Goal: Book appointment/travel/reservation

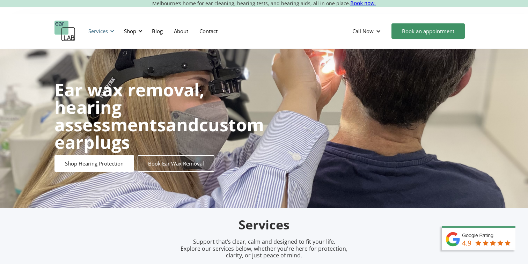
click at [111, 31] on div at bounding box center [112, 31] width 5 height 5
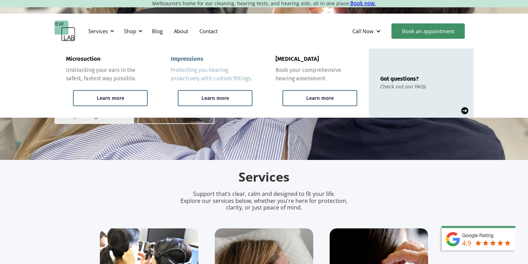
scroll to position [47, 0]
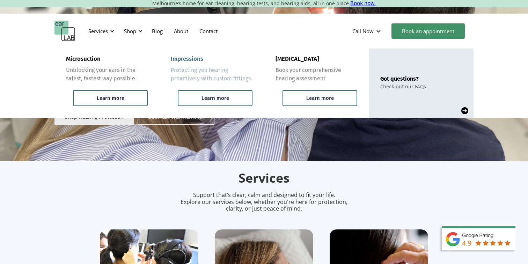
click at [219, 66] on div "Impressions Protecting you hearing proactively with custom fittings." at bounding box center [212, 69] width 82 height 27
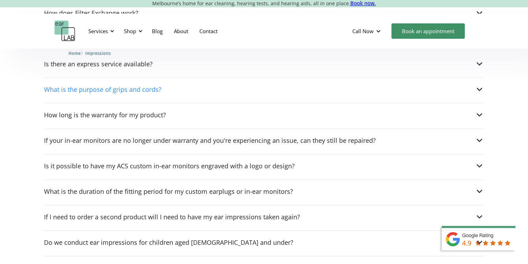
scroll to position [936, 0]
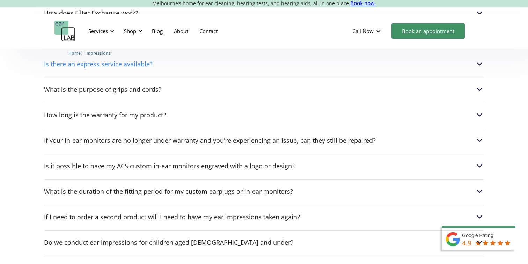
click at [477, 59] on img at bounding box center [479, 63] width 9 height 9
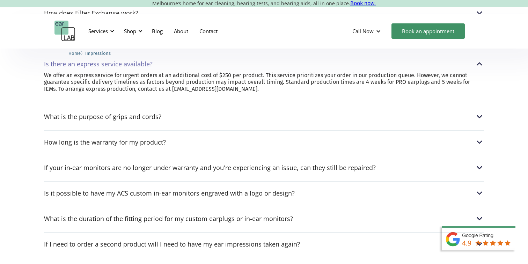
click at [477, 59] on img at bounding box center [479, 63] width 9 height 9
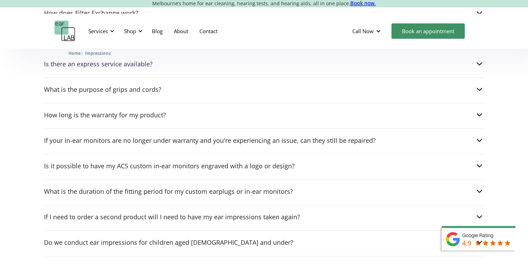
click at [477, 78] on div "What is the purpose of grips and cords? Grips are additional silicone sections …" at bounding box center [264, 88] width 440 height 20
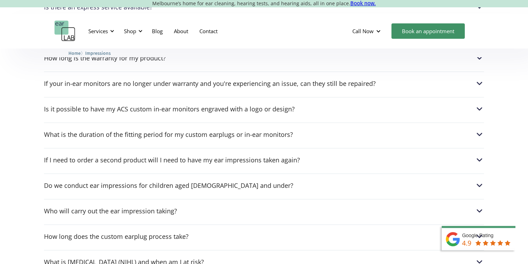
scroll to position [996, 0]
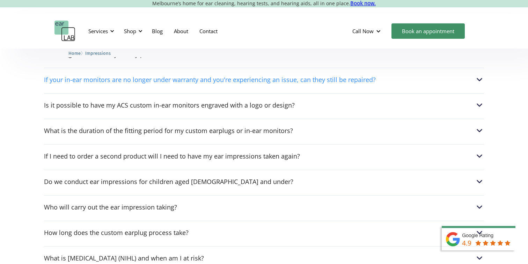
click at [480, 75] on img at bounding box center [479, 79] width 9 height 9
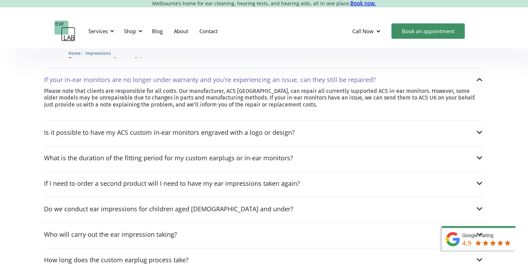
click at [480, 75] on img at bounding box center [479, 79] width 9 height 9
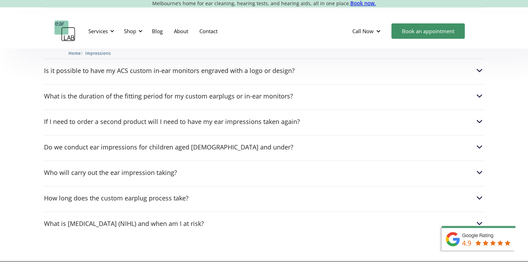
scroll to position [1031, 0]
click at [476, 75] on div "Is it possible to have my ACS custom in-ear monitors engraved with a logo or de…" at bounding box center [264, 69] width 440 height 20
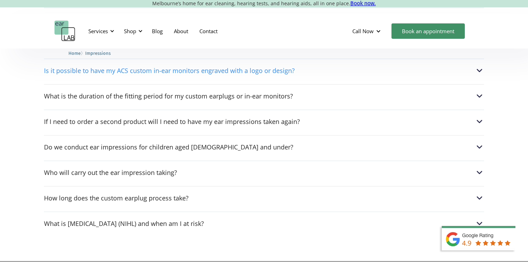
click at [479, 69] on img at bounding box center [479, 70] width 9 height 9
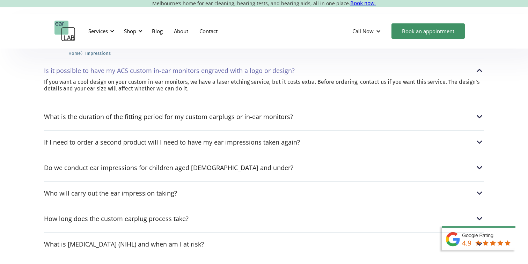
click at [479, 69] on img at bounding box center [479, 70] width 9 height 9
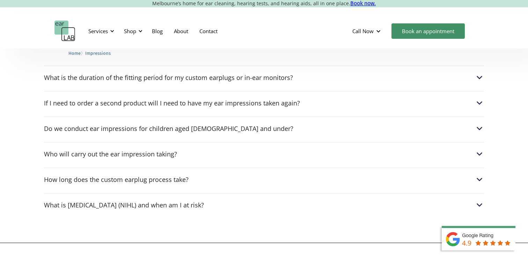
scroll to position [1055, 0]
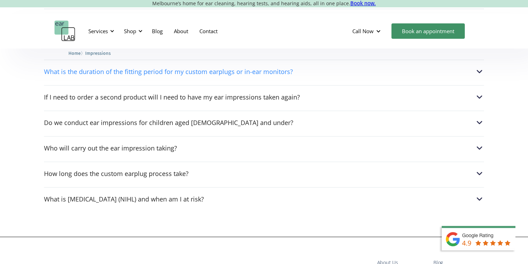
click at [479, 69] on img at bounding box center [479, 71] width 9 height 9
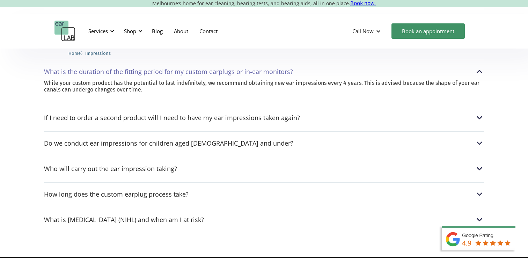
click at [479, 69] on img at bounding box center [479, 71] width 9 height 9
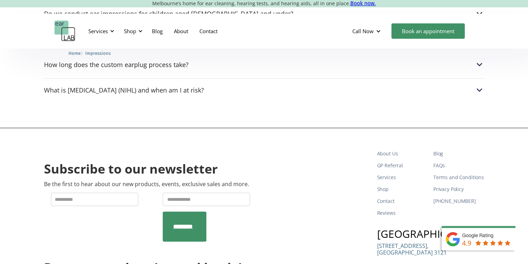
scroll to position [1164, 0]
click at [476, 60] on img at bounding box center [479, 64] width 9 height 9
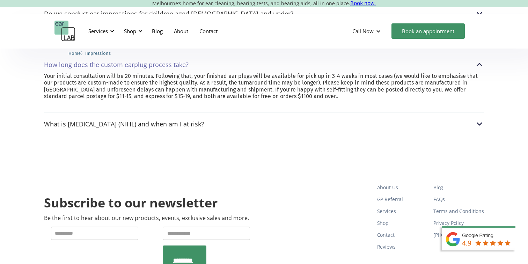
click at [476, 60] on img at bounding box center [479, 64] width 9 height 9
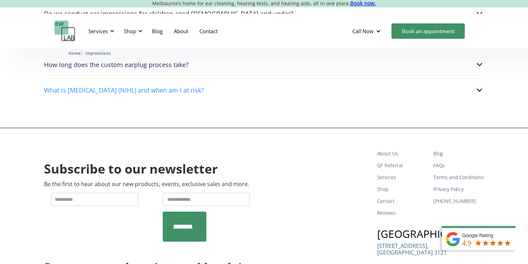
click at [480, 86] on img at bounding box center [479, 90] width 9 height 9
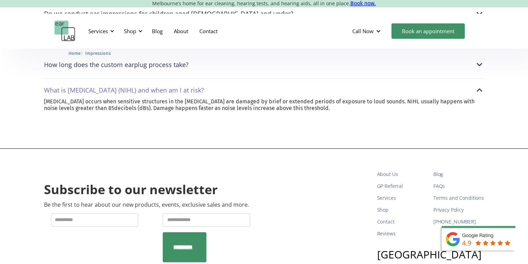
click at [480, 86] on img at bounding box center [479, 90] width 9 height 9
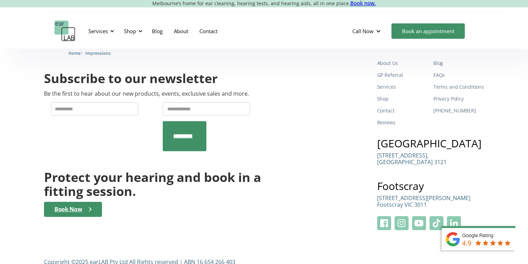
scroll to position [1254, 0]
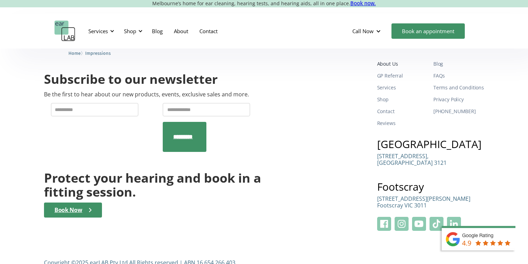
click at [388, 61] on link "About Us" at bounding box center [402, 64] width 51 height 12
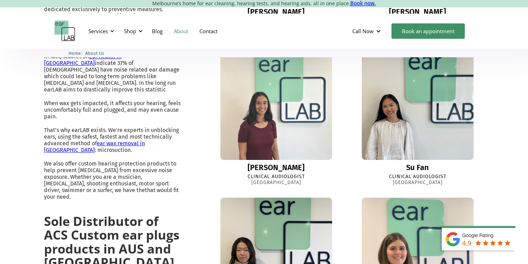
scroll to position [385, 0]
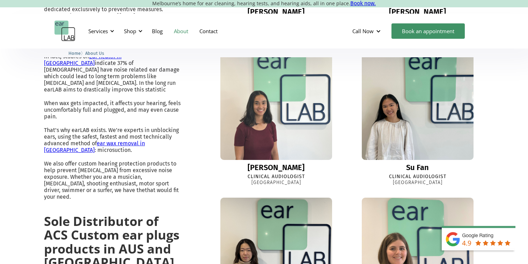
click at [275, 125] on img at bounding box center [276, 104] width 123 height 123
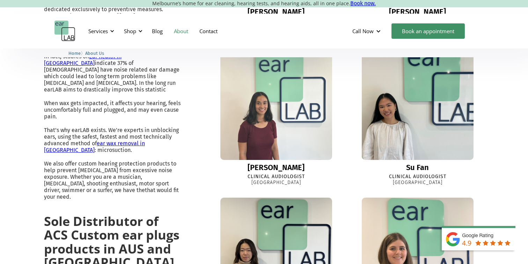
click at [406, 121] on img at bounding box center [417, 104] width 123 height 123
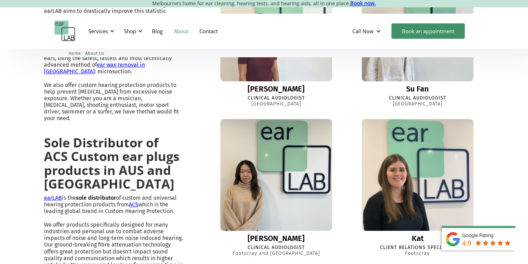
scroll to position [472, 0]
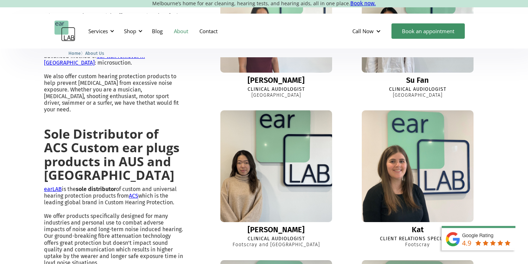
click at [263, 163] on img at bounding box center [275, 166] width 121 height 121
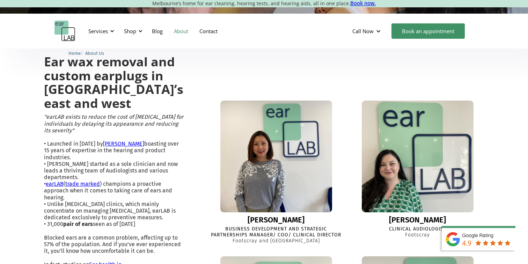
scroll to position [176, 0]
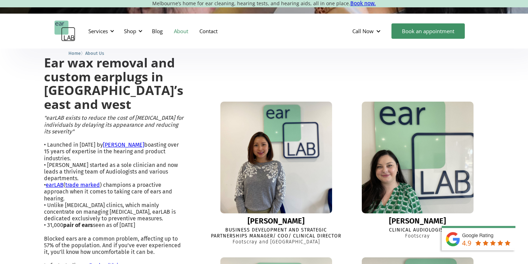
click at [412, 158] on img at bounding box center [417, 157] width 123 height 123
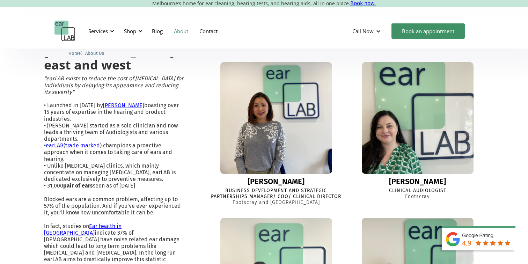
scroll to position [216, 0]
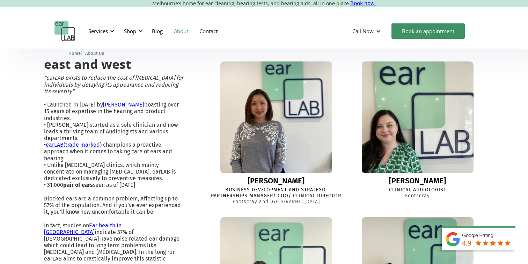
click at [268, 177] on div "Lisa" at bounding box center [276, 181] width 57 height 8
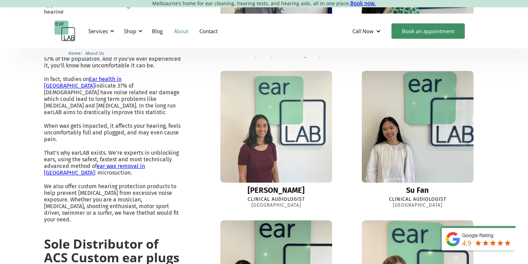
scroll to position [367, 0]
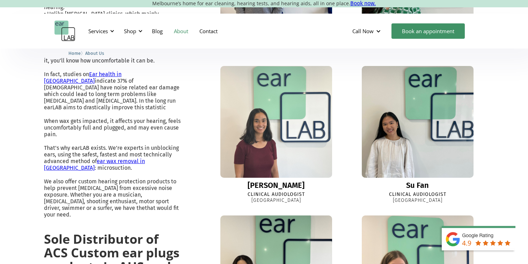
click at [295, 120] on img at bounding box center [276, 121] width 123 height 123
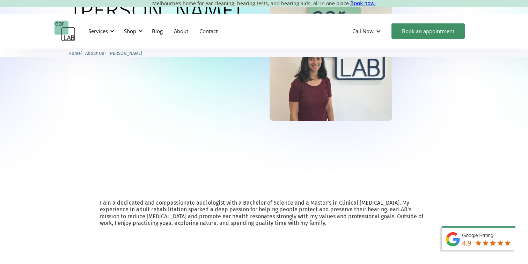
scroll to position [95, 0]
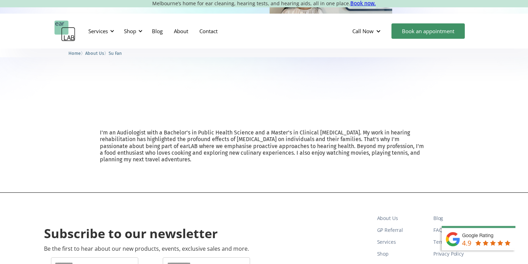
scroll to position [165, 0]
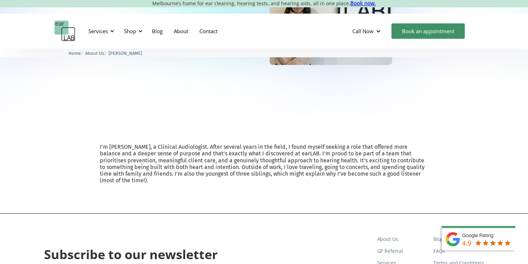
scroll to position [152, 0]
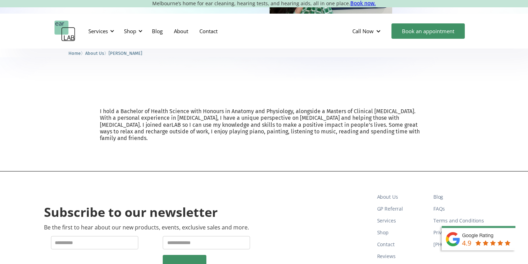
scroll to position [186, 0]
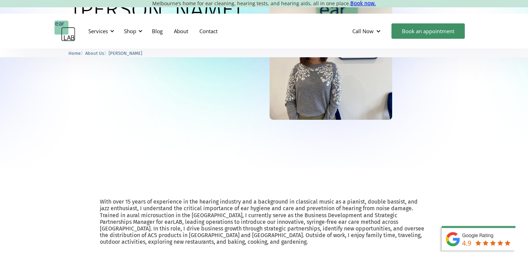
scroll to position [128, 0]
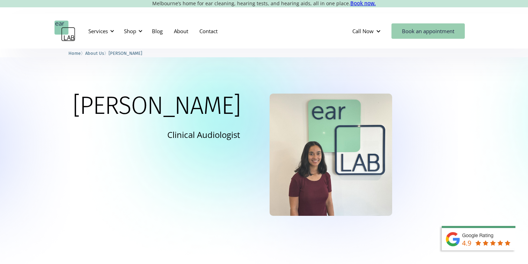
click at [427, 31] on link "Book an appointment" at bounding box center [427, 30] width 73 height 15
